Goal: Task Accomplishment & Management: Manage account settings

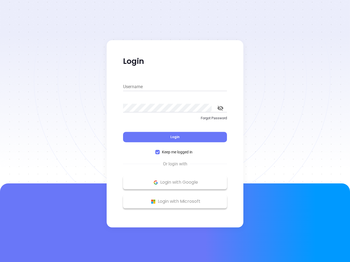
click at [175, 131] on div "Login" at bounding box center [175, 133] width 104 height 17
click at [175, 87] on input "Username" at bounding box center [175, 86] width 104 height 9
click at [220, 108] on icon "toggle password visibility" at bounding box center [220, 108] width 6 height 5
click at [175, 137] on span "Login" at bounding box center [174, 137] width 9 height 5
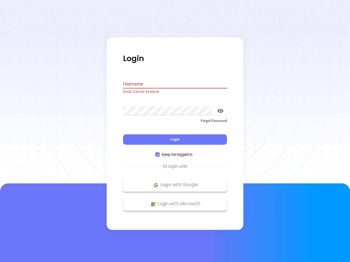
click at [175, 152] on span "Keep me logged in" at bounding box center [176, 155] width 35 height 6
click at [159, 153] on input "Keep me logged in" at bounding box center [157, 155] width 4 height 4
checkbox input "false"
click at [175, 182] on p "Login with Google" at bounding box center [175, 185] width 98 height 8
click at [175, 202] on p "Login with Microsoft" at bounding box center [175, 204] width 98 height 8
